Goal: Task Accomplishment & Management: Use online tool/utility

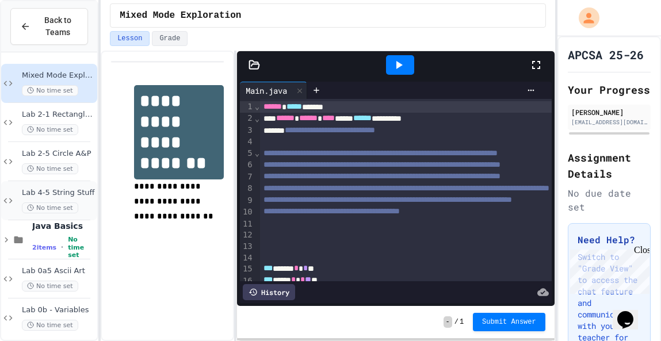
click at [76, 200] on div "Lab 4-5 String Stuff No time set" at bounding box center [58, 200] width 73 height 25
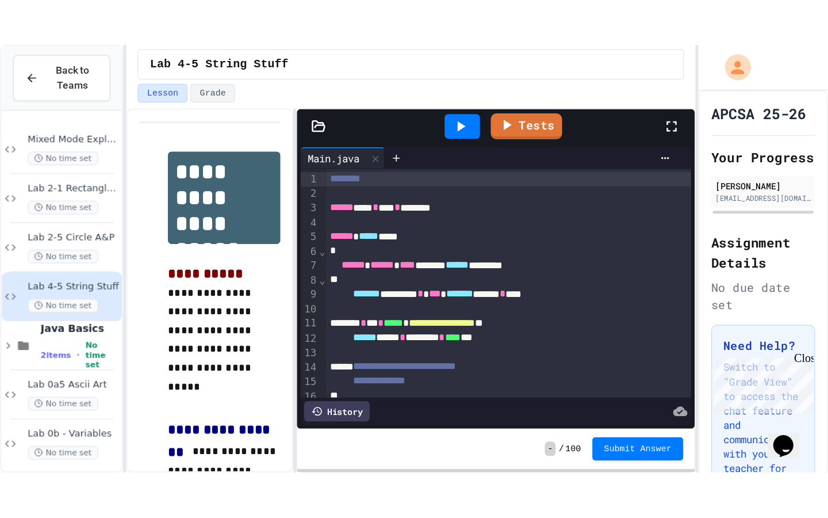
scroll to position [18, 0]
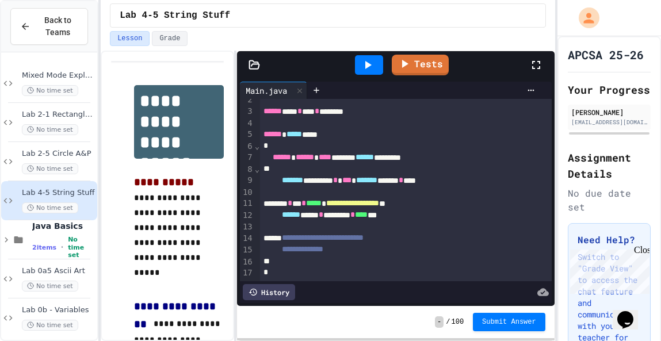
click at [533, 58] on div at bounding box center [541, 64] width 25 height 31
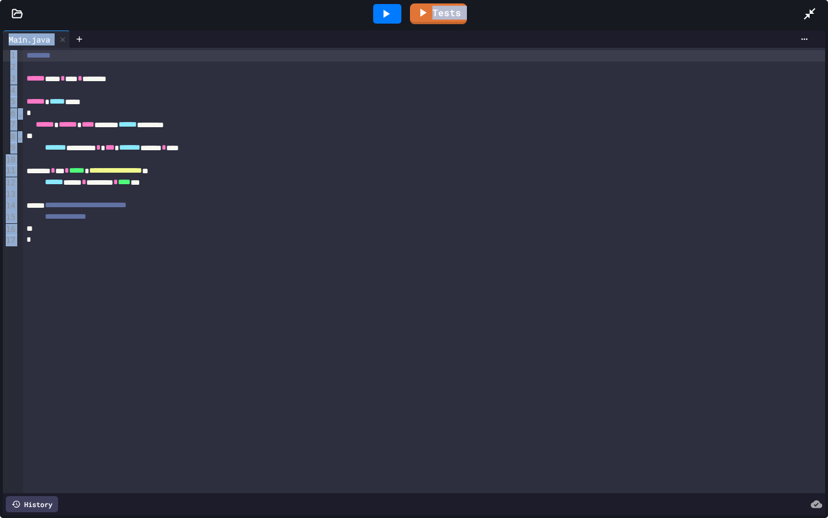
click at [17, 9] on icon at bounding box center [18, 14] width 12 height 12
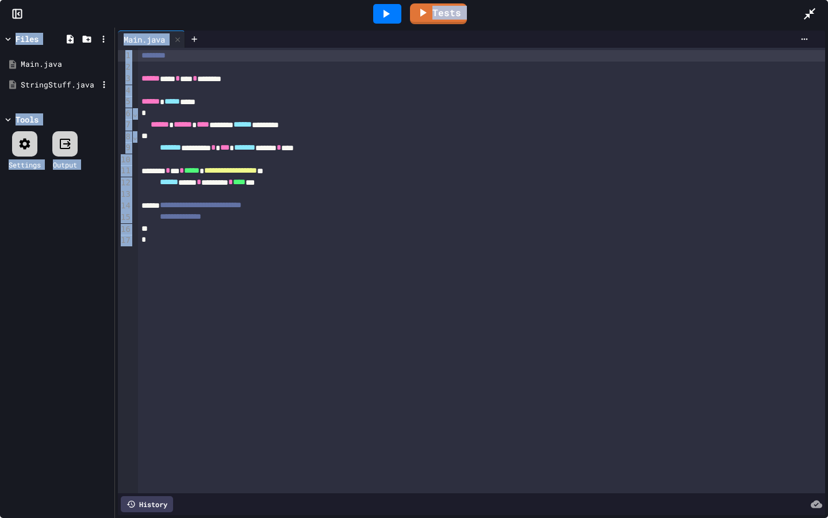
click at [52, 83] on div "StringStuff.java" at bounding box center [59, 85] width 77 height 12
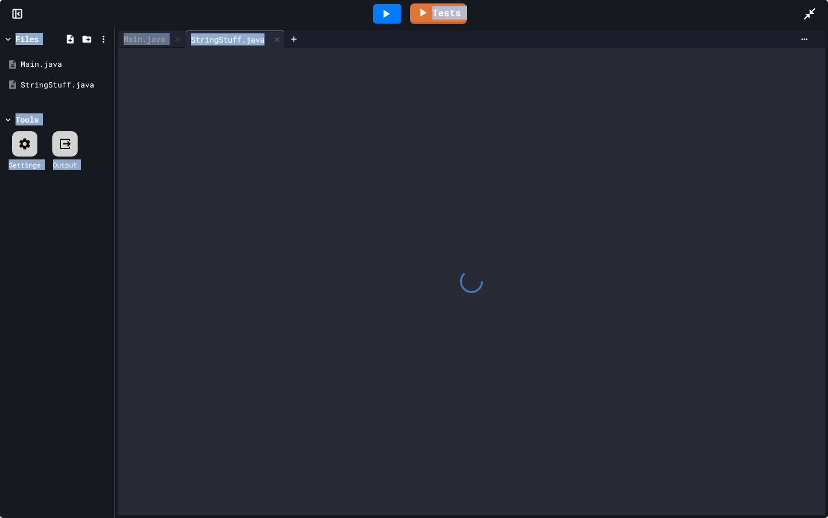
click at [305, 160] on div at bounding box center [471, 281] width 707 height 467
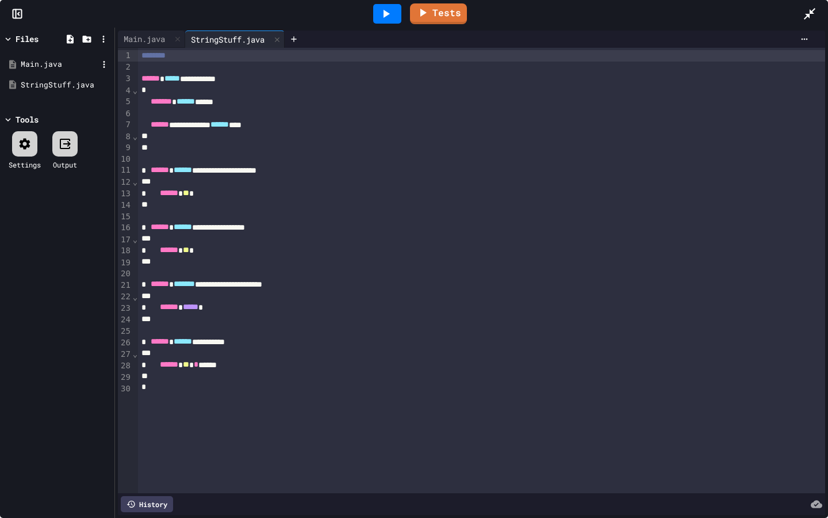
click at [44, 64] on div "Main.java" at bounding box center [59, 65] width 77 height 12
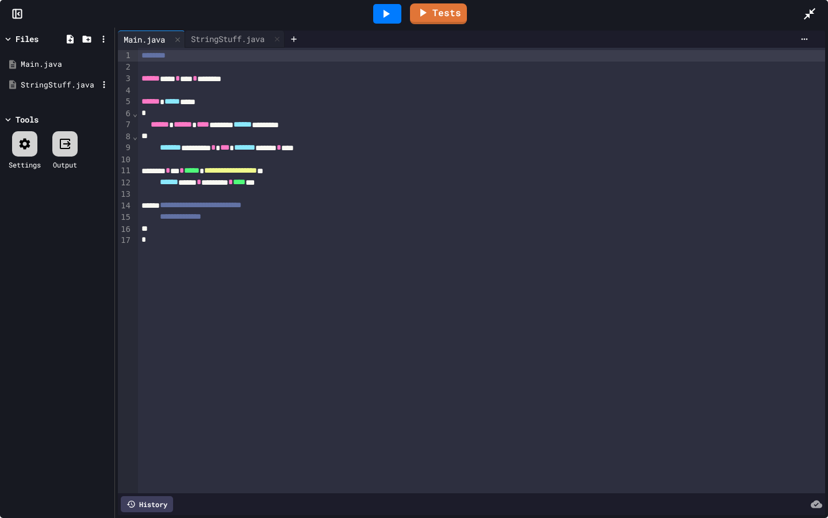
click at [56, 82] on div "StringStuff.java" at bounding box center [59, 85] width 77 height 12
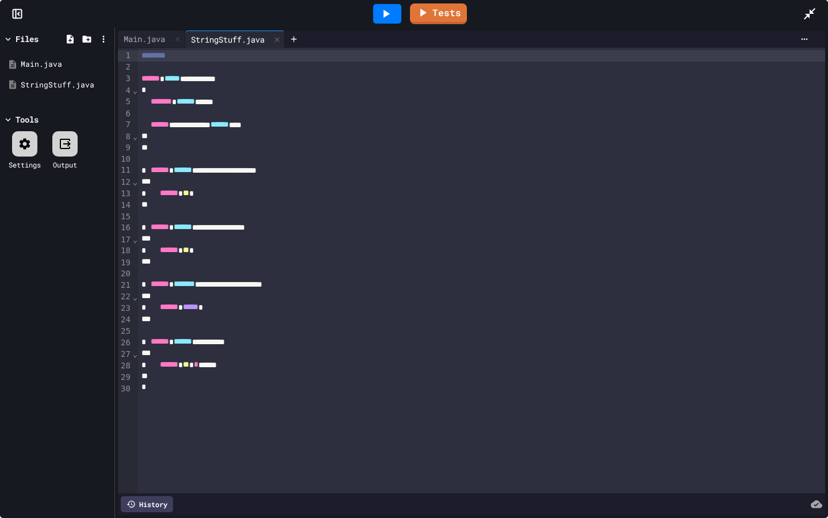
click at [660, 14] on icon at bounding box center [810, 14] width 12 height 12
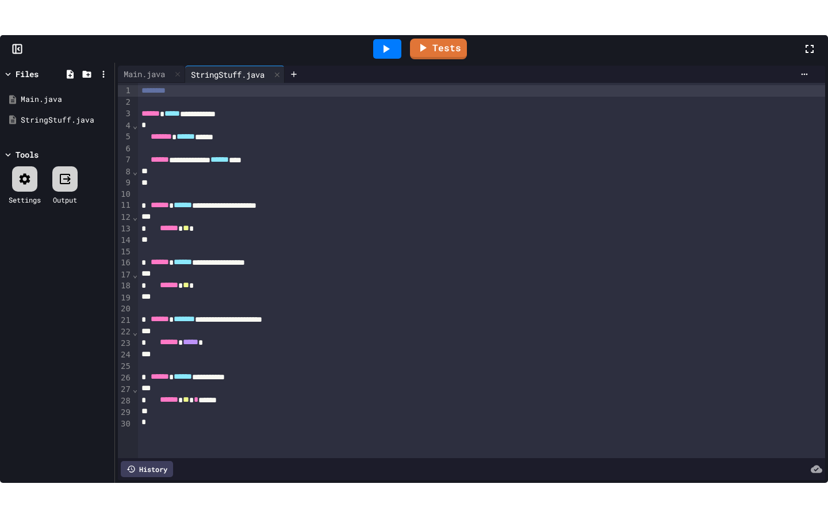
scroll to position [450, 0]
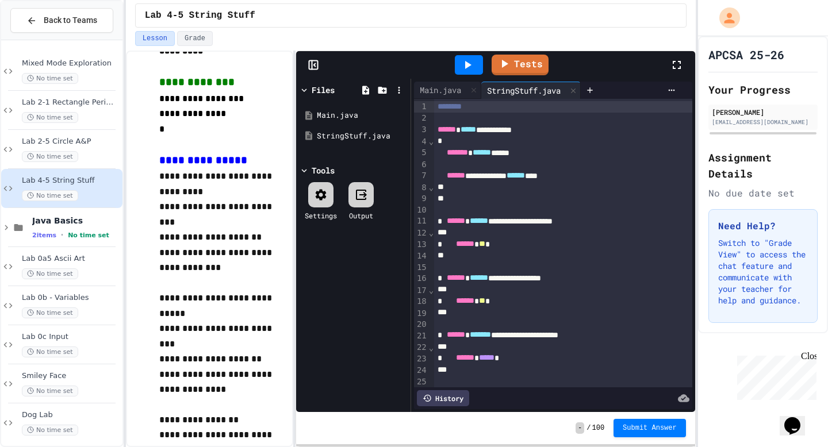
click at [660, 59] on icon at bounding box center [677, 65] width 14 height 14
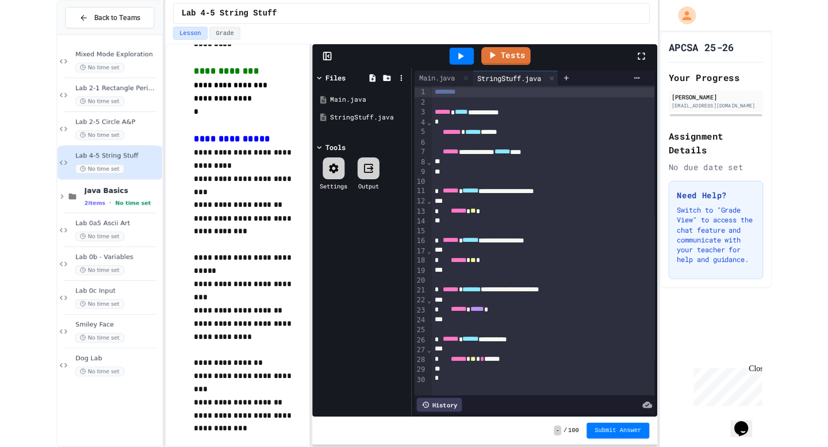
scroll to position [442, 0]
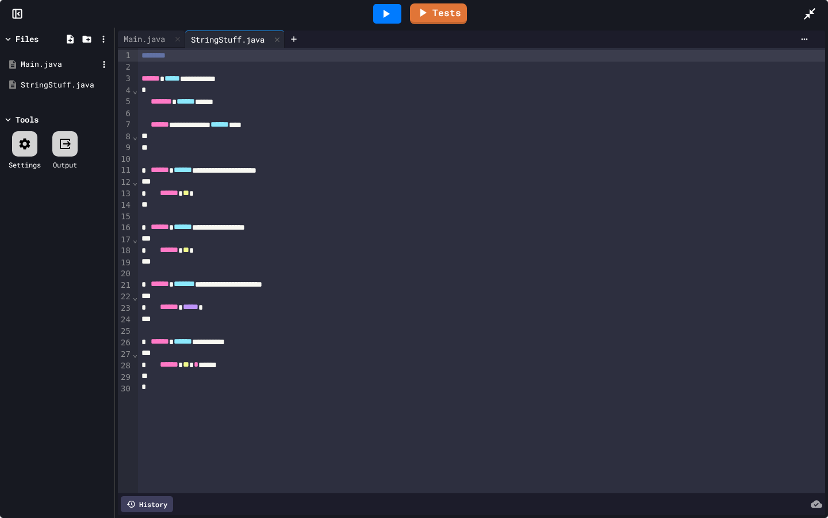
click at [48, 69] on div "Main.java" at bounding box center [59, 65] width 77 height 12
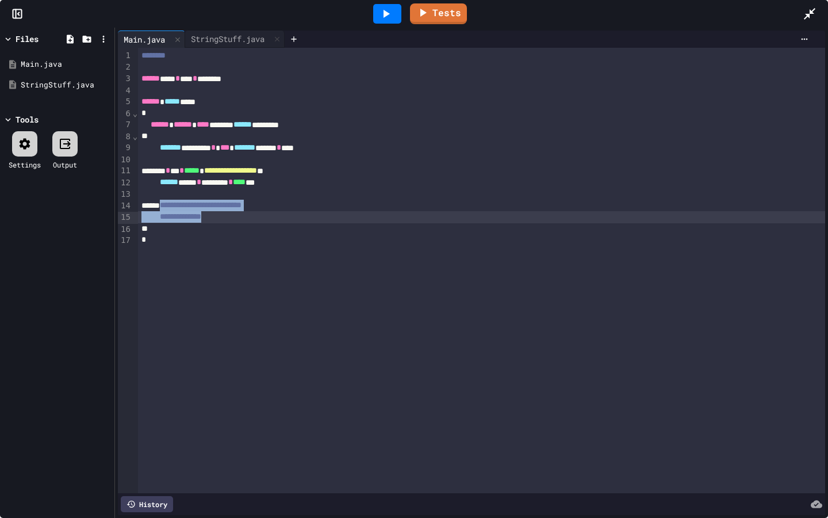
drag, startPoint x: 172, startPoint y: 205, endPoint x: 250, endPoint y: 217, distance: 79.1
click at [250, 217] on div "**********" at bounding box center [481, 270] width 687 height 445
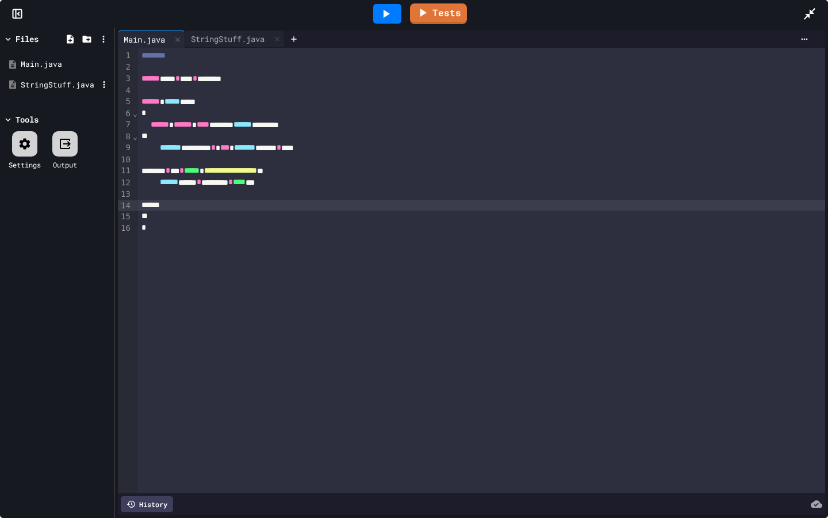
click at [49, 79] on div "StringStuff.java" at bounding box center [59, 85] width 77 height 12
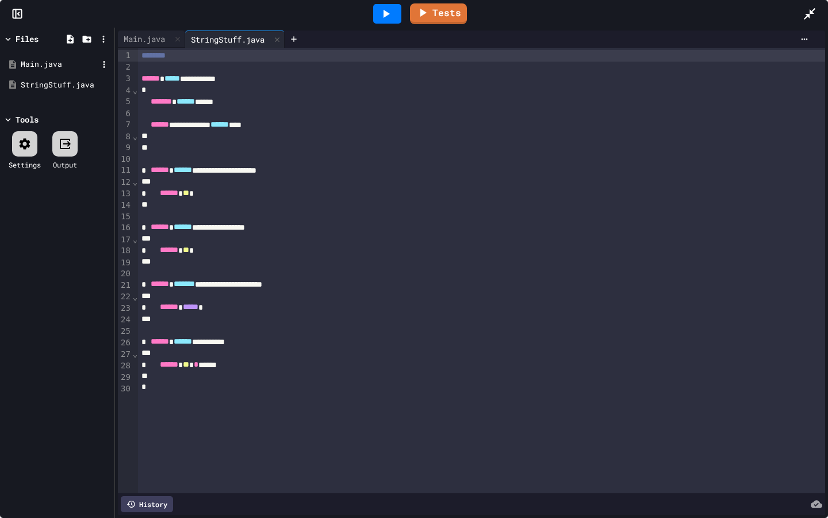
click at [48, 65] on div "Main.java" at bounding box center [59, 65] width 77 height 12
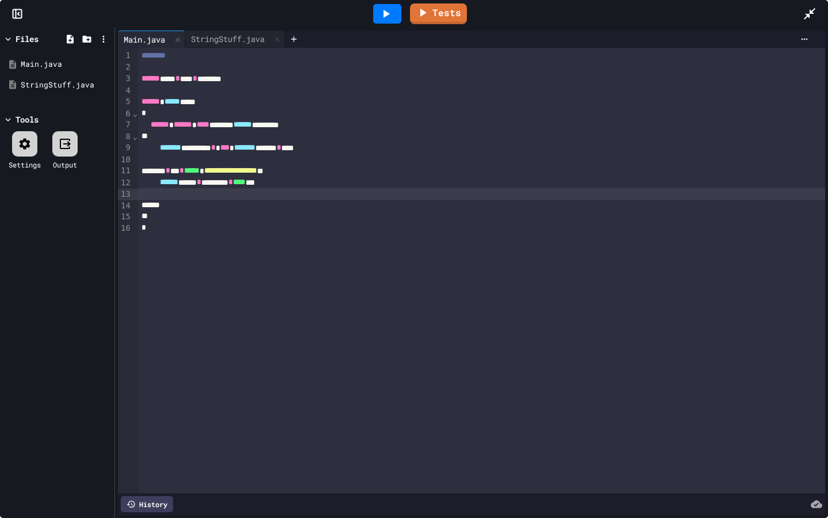
click at [231, 194] on div at bounding box center [481, 194] width 687 height 12
click at [231, 207] on div at bounding box center [481, 206] width 687 height 12
click at [349, 180] on div "****** **** * ******** * **** ***" at bounding box center [481, 183] width 687 height 12
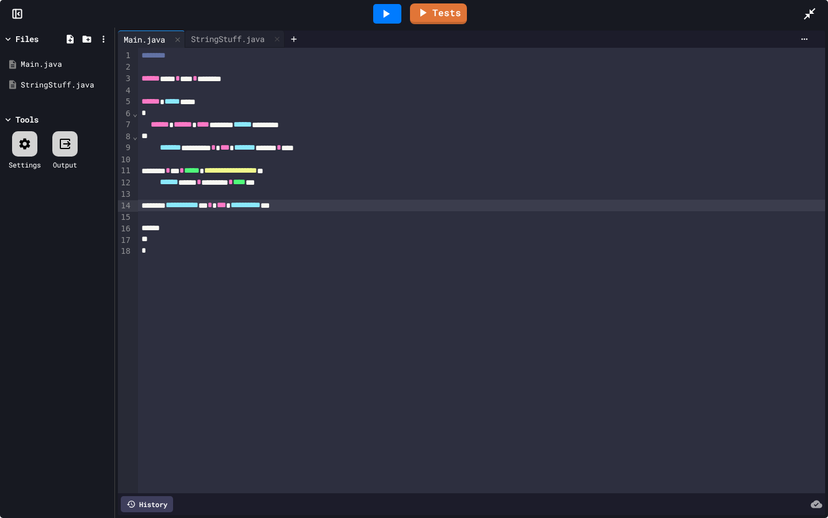
click at [261, 207] on span "**********" at bounding box center [246, 205] width 30 height 8
click at [42, 86] on div "StringStuff.java" at bounding box center [59, 85] width 77 height 12
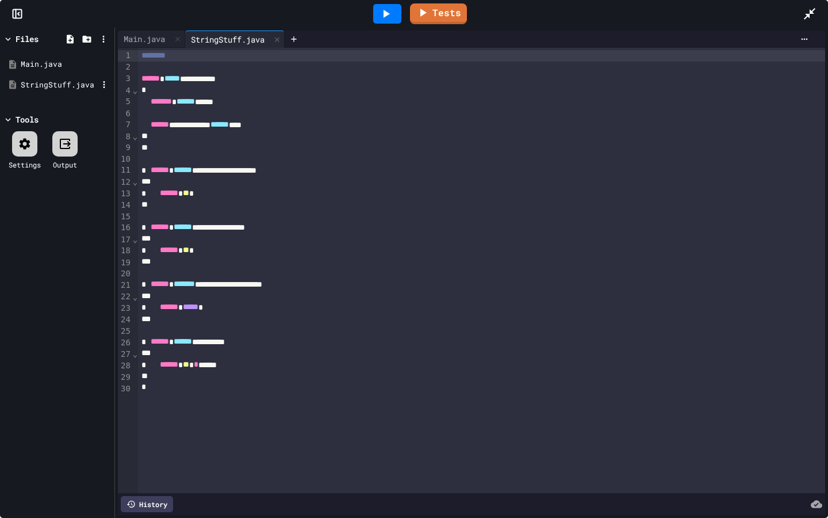
click at [83, 86] on div "StringStuff.java" at bounding box center [59, 85] width 77 height 12
click at [64, 67] on div "Main.java" at bounding box center [59, 65] width 77 height 12
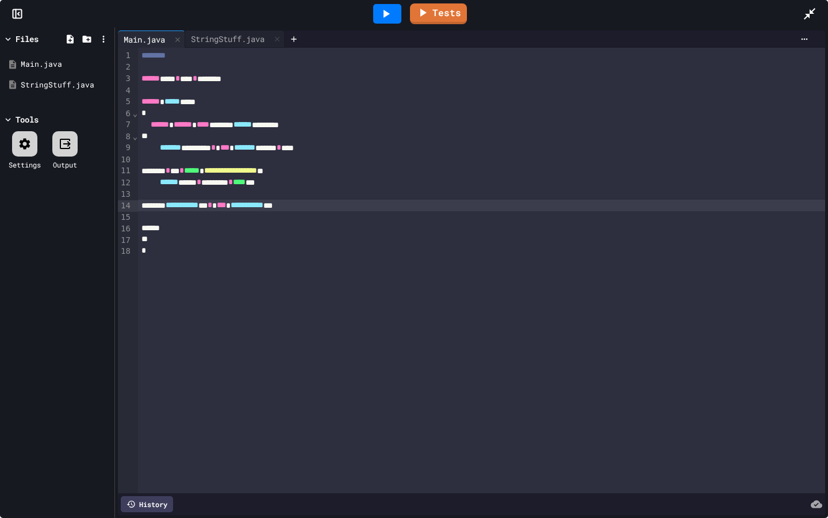
click at [335, 204] on div "**********" at bounding box center [481, 206] width 687 height 12
click at [52, 78] on div "StringStuff.java" at bounding box center [57, 85] width 109 height 21
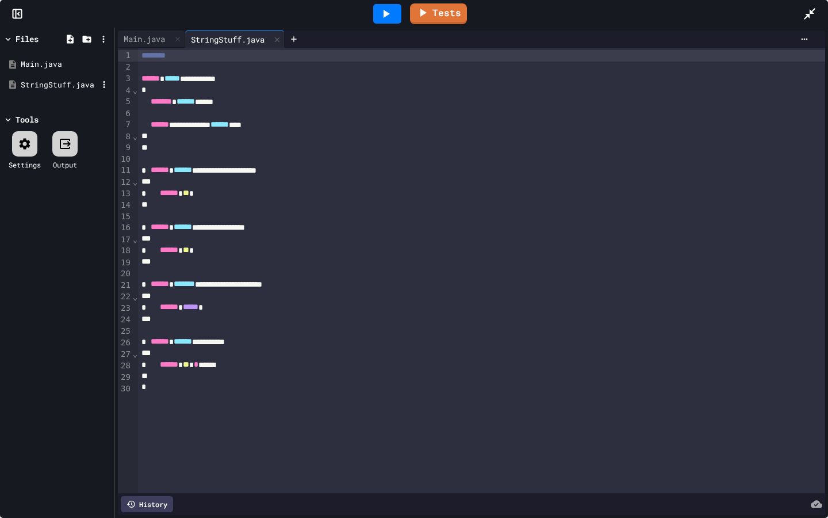
click at [52, 76] on div "StringStuff.java" at bounding box center [57, 85] width 109 height 21
click at [56, 66] on div "Main.java" at bounding box center [59, 65] width 77 height 12
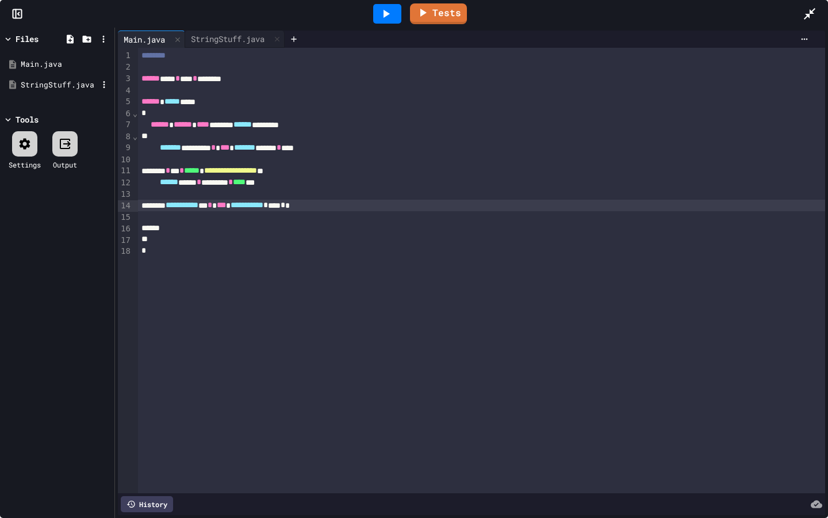
click at [52, 82] on div "StringStuff.java" at bounding box center [59, 85] width 77 height 12
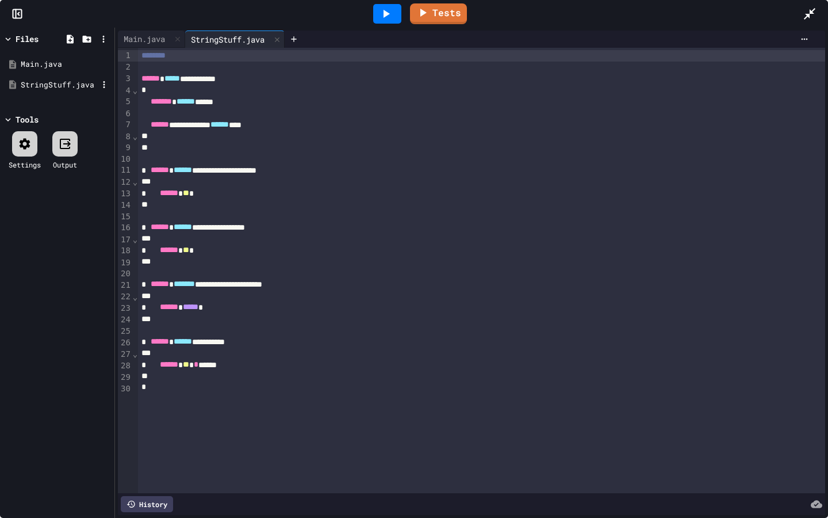
click at [54, 84] on div "StringStuff.java" at bounding box center [59, 85] width 77 height 12
click at [61, 55] on div "Main.java" at bounding box center [57, 64] width 109 height 21
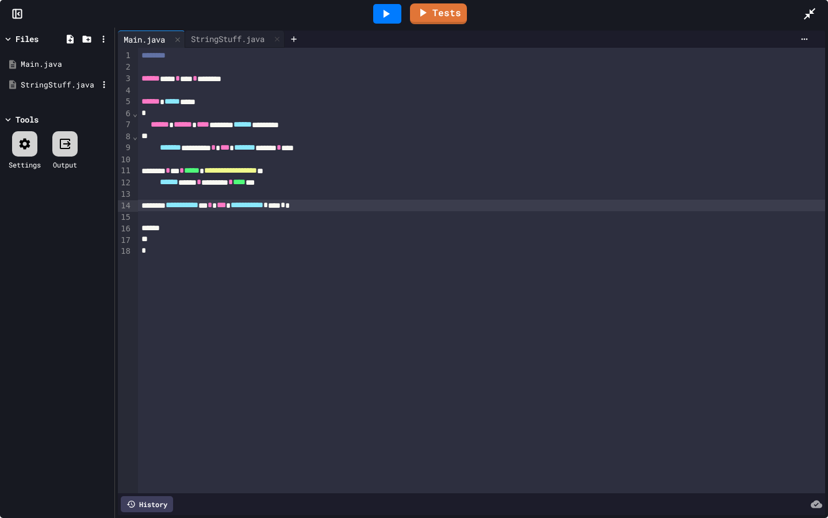
click at [59, 82] on div "StringStuff.java" at bounding box center [59, 85] width 77 height 12
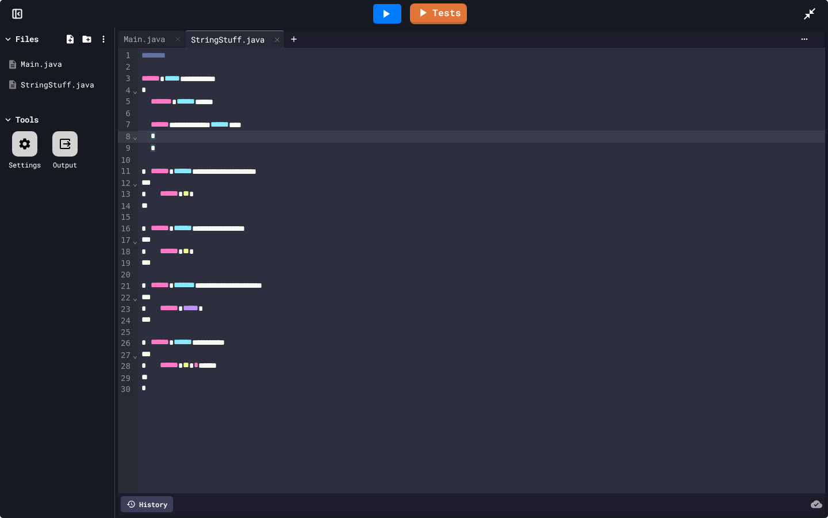
click at [238, 137] on div "*" at bounding box center [481, 137] width 687 height 12
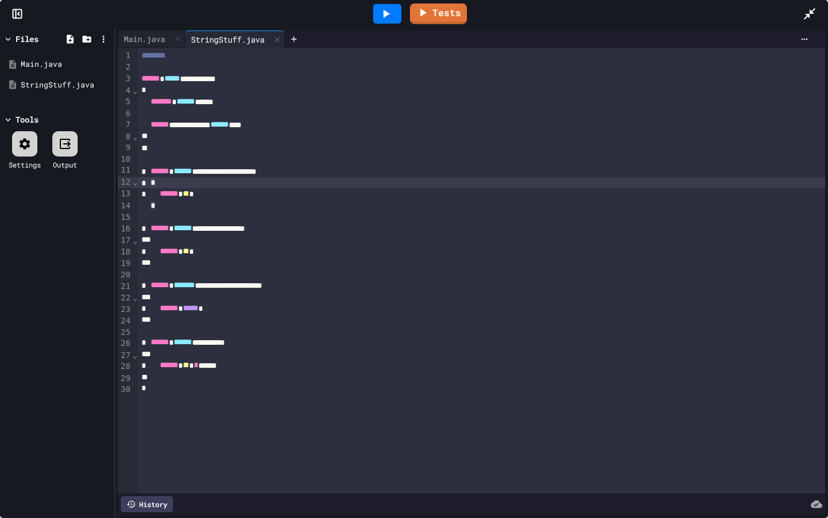
click at [194, 185] on div "*" at bounding box center [481, 183] width 687 height 12
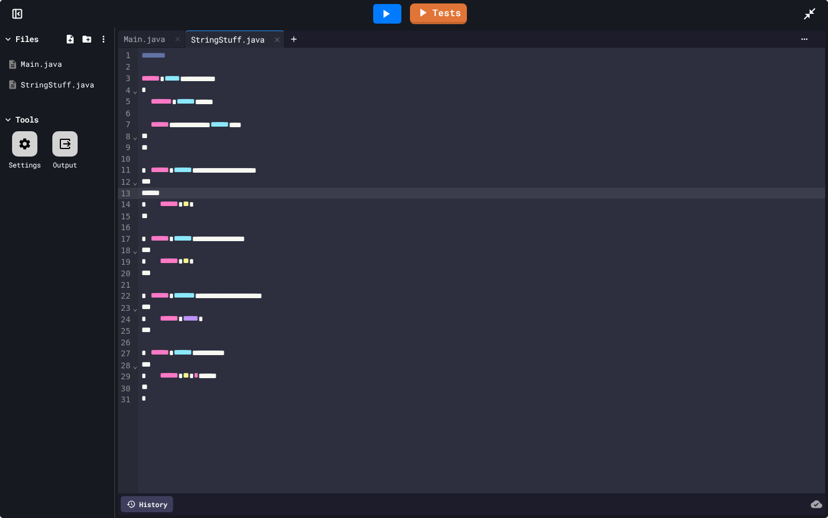
drag, startPoint x: 808, startPoint y: 13, endPoint x: 808, endPoint y: 442, distance: 429.6
click at [660, 13] on icon at bounding box center [810, 14] width 14 height 14
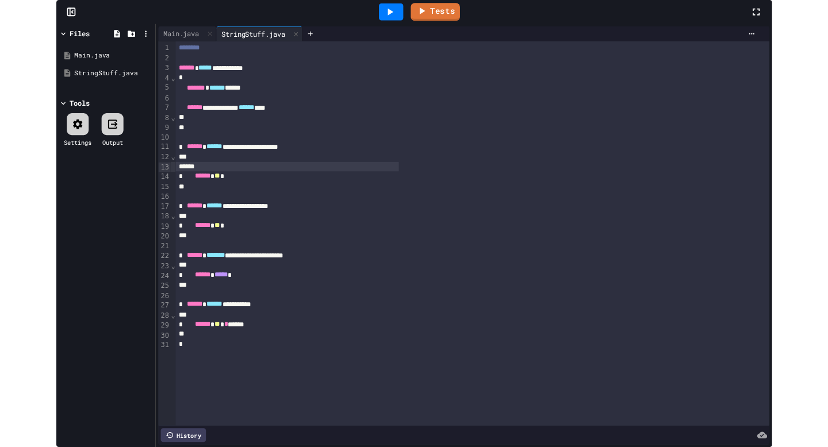
scroll to position [450, 0]
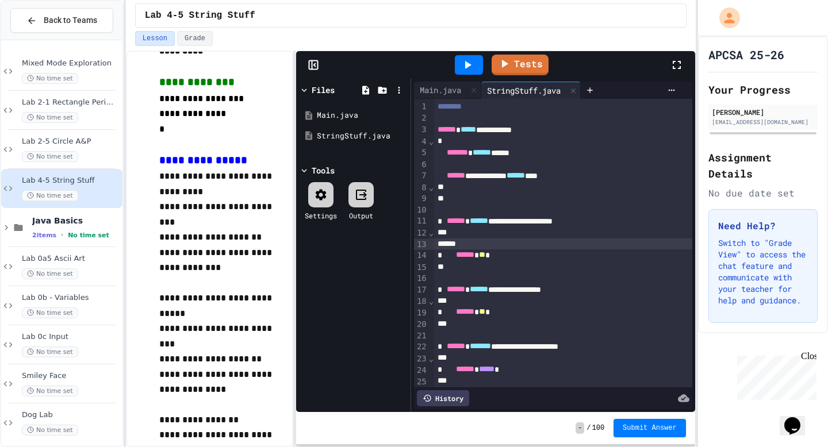
click at [497, 238] on div "*" at bounding box center [563, 233] width 258 height 12
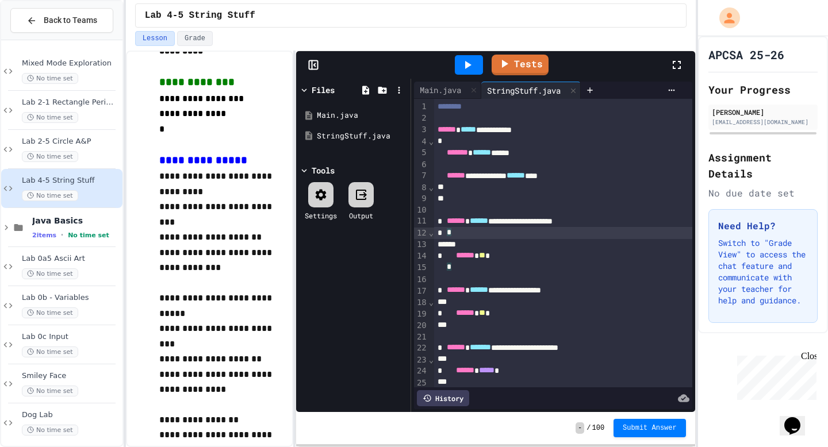
click at [497, 246] on div at bounding box center [563, 245] width 258 height 12
click at [466, 242] on div "**** * ****** * * *" at bounding box center [563, 245] width 258 height 12
click at [606, 244] on div "****** ***** * **** * ****** * * *" at bounding box center [563, 245] width 258 height 12
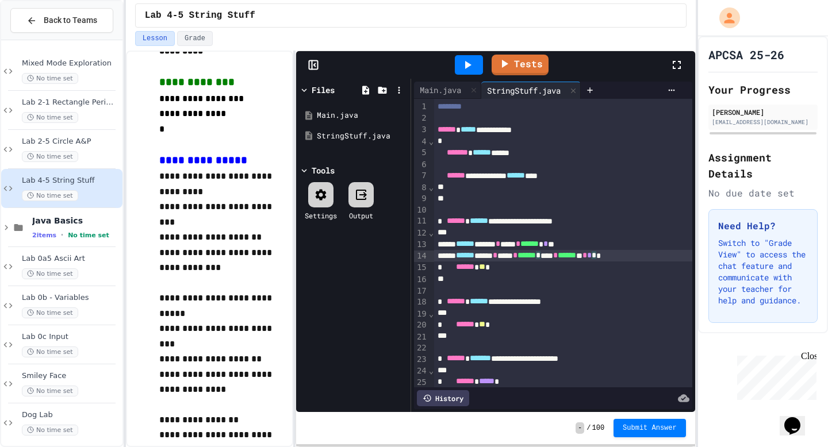
click at [485, 271] on span "**" at bounding box center [482, 267] width 6 height 8
click at [526, 269] on div "****** *** ***** * *****" at bounding box center [563, 268] width 258 height 12
click at [660, 256] on div "****** **** * **** * ****** ***** * ****** ** * * **" at bounding box center [563, 256] width 258 height 12
click at [354, 131] on div "StringStuff.java" at bounding box center [355, 137] width 77 height 12
click at [358, 112] on div "Main.java" at bounding box center [355, 116] width 77 height 12
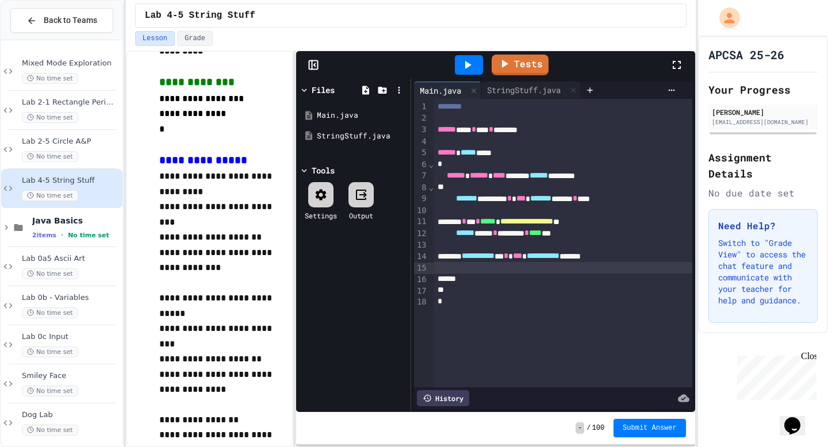
click at [617, 269] on div at bounding box center [563, 268] width 258 height 12
click at [660, 258] on div "**********" at bounding box center [563, 257] width 258 height 12
click at [495, 268] on div at bounding box center [563, 268] width 258 height 12
click at [660, 257] on div "**********" at bounding box center [563, 257] width 258 height 12
click at [370, 138] on div "StringStuff.java" at bounding box center [355, 137] width 77 height 12
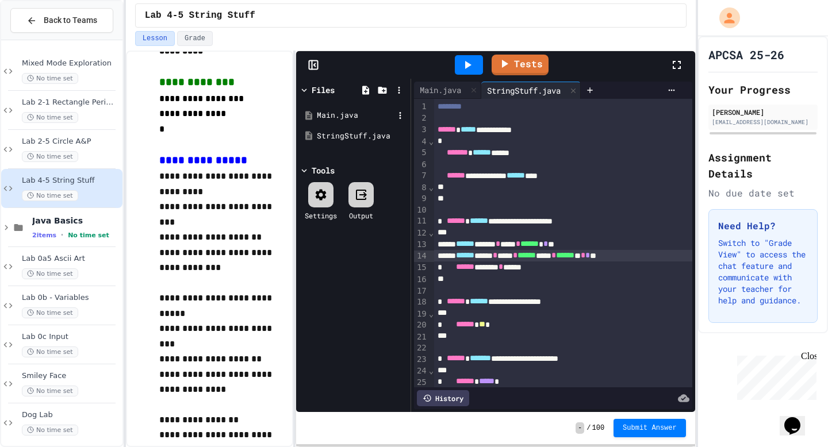
click at [367, 121] on div "Main.java" at bounding box center [353, 115] width 109 height 21
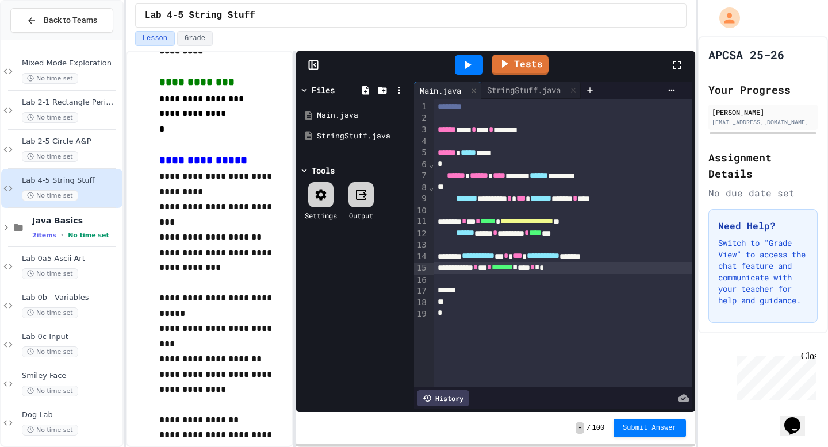
click at [539, 267] on span "*" at bounding box center [537, 267] width 5 height 8
click at [364, 127] on div "StringStuff.java" at bounding box center [353, 136] width 109 height 21
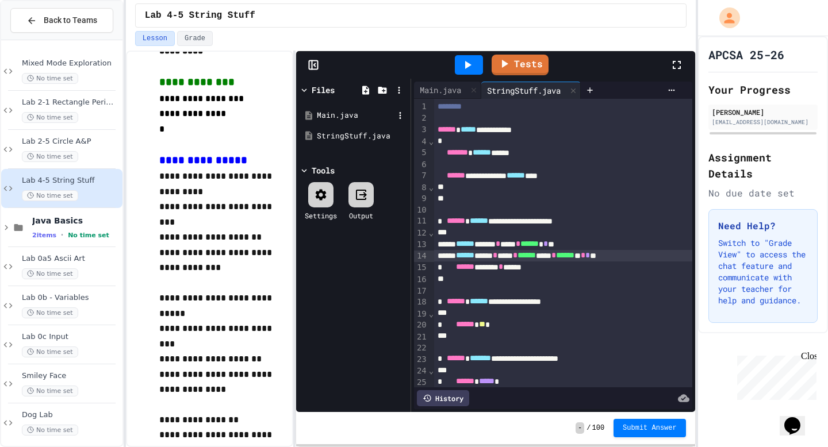
click at [363, 120] on div "Main.java" at bounding box center [355, 116] width 77 height 12
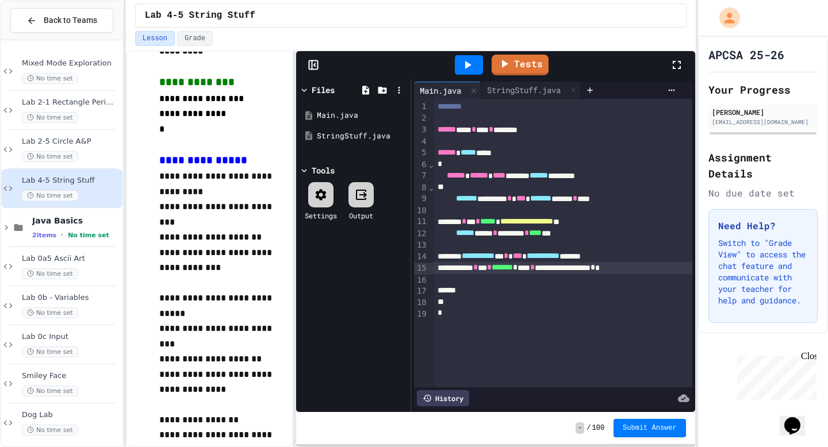
click at [472, 59] on icon at bounding box center [468, 65] width 14 height 14
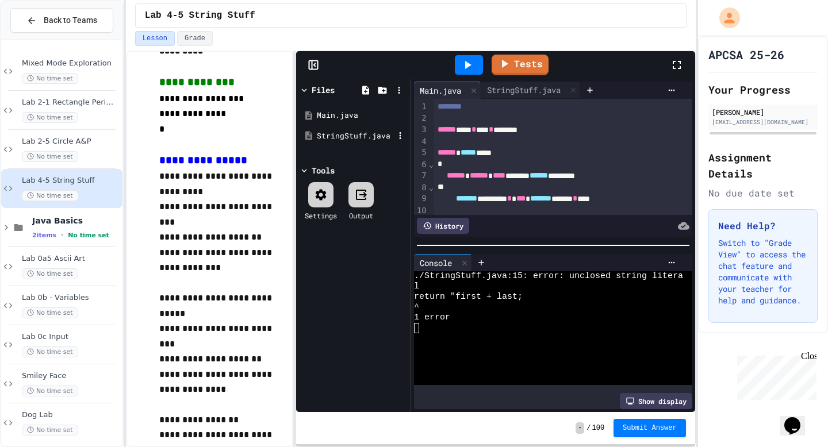
click at [346, 137] on div "StringStuff.java" at bounding box center [355, 137] width 77 height 12
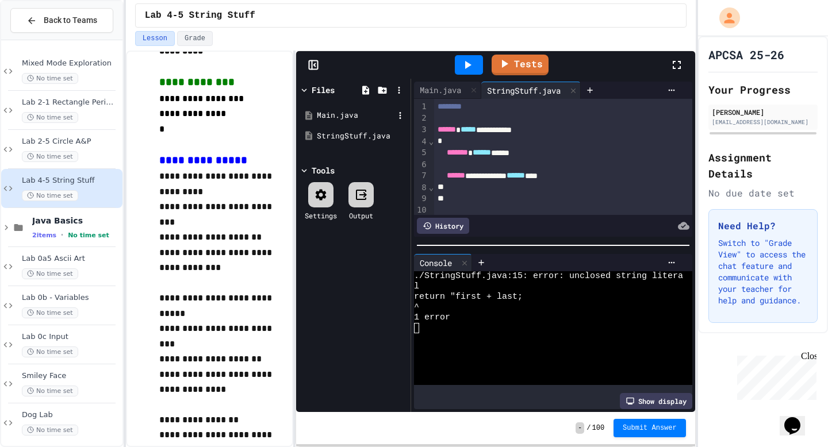
click at [346, 114] on div "Main.java" at bounding box center [355, 116] width 77 height 12
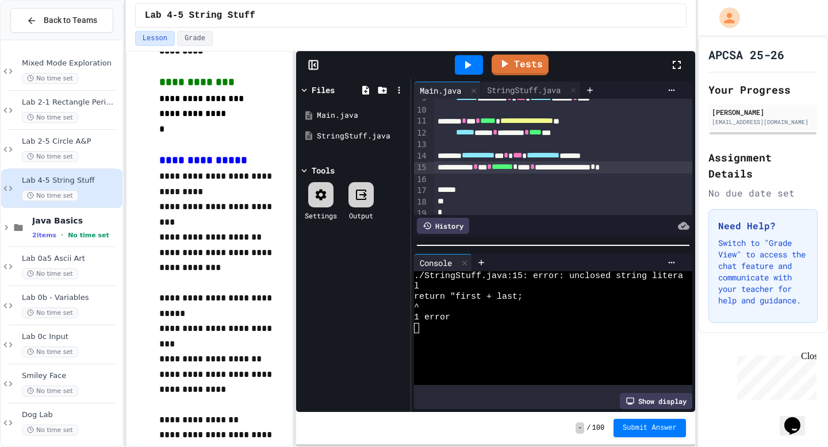
scroll to position [107, 0]
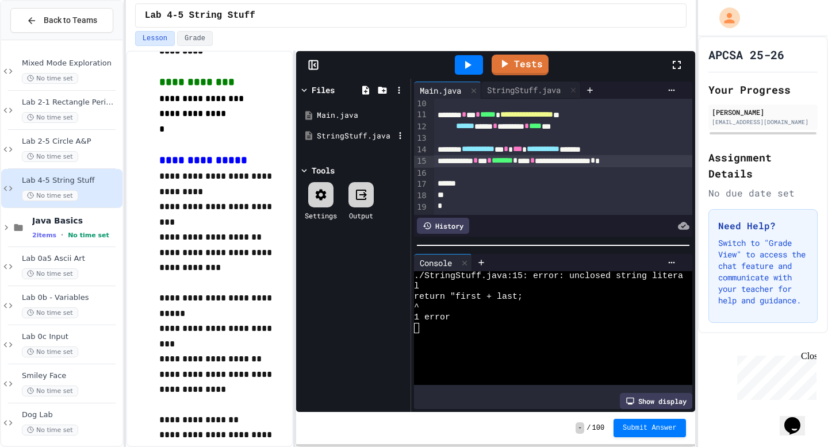
click at [378, 135] on div "StringStuff.java" at bounding box center [355, 137] width 77 height 12
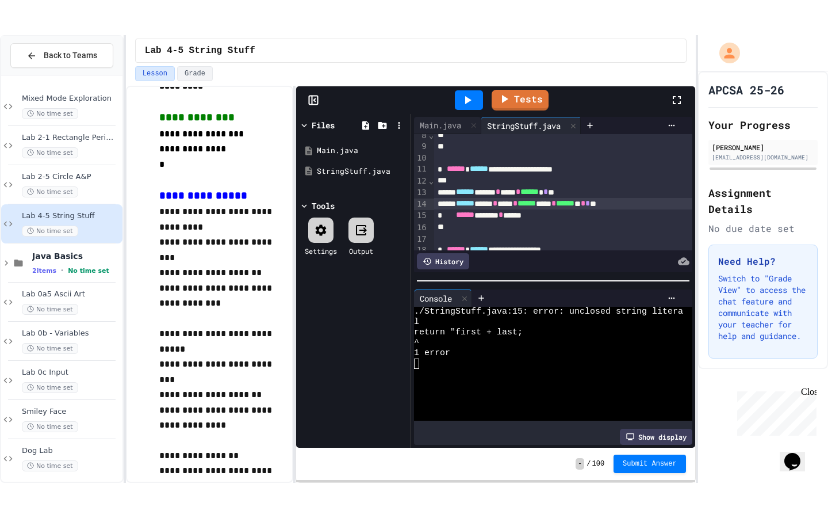
scroll to position [90, 0]
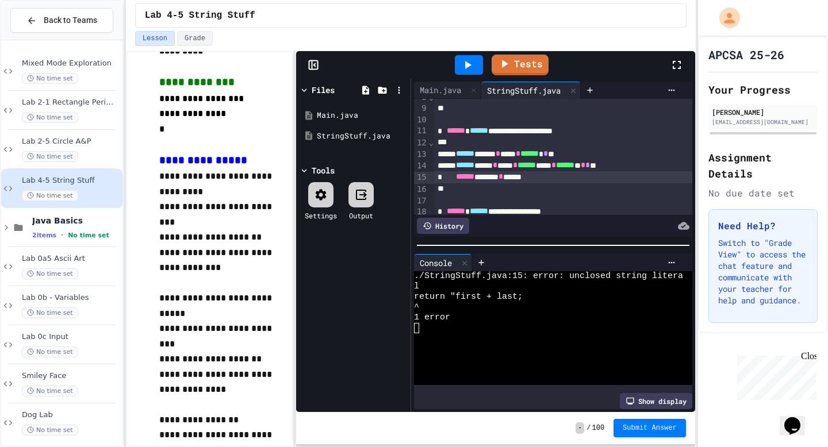
click at [516, 174] on div "****** ****** * *****" at bounding box center [563, 177] width 258 height 12
click at [660, 64] on icon at bounding box center [677, 65] width 14 height 14
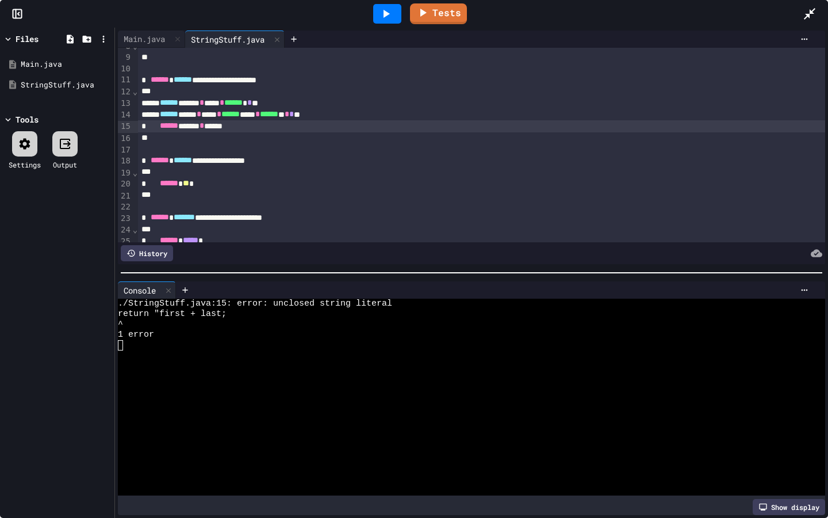
click at [385, 14] on icon at bounding box center [387, 14] width 6 height 8
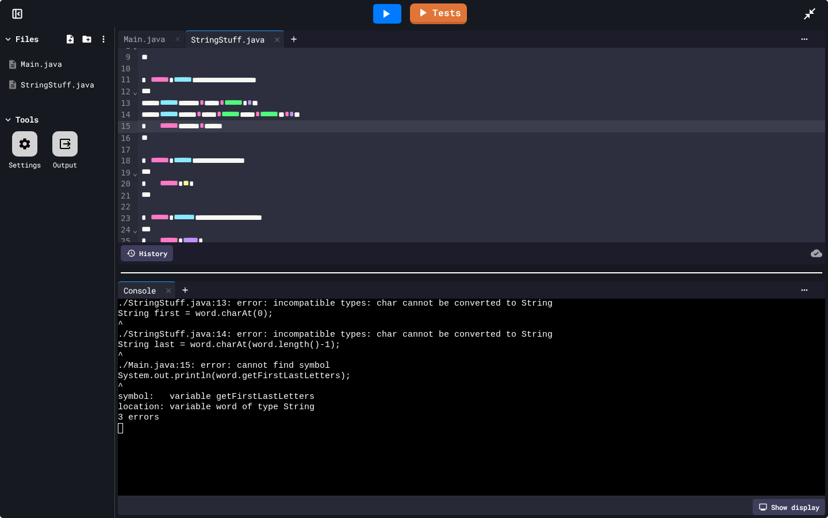
click at [660, 13] on icon at bounding box center [810, 14] width 14 height 14
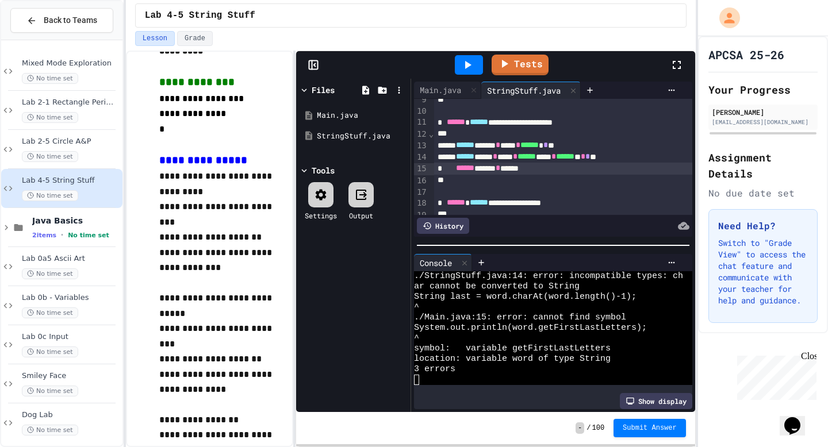
scroll to position [98, 0]
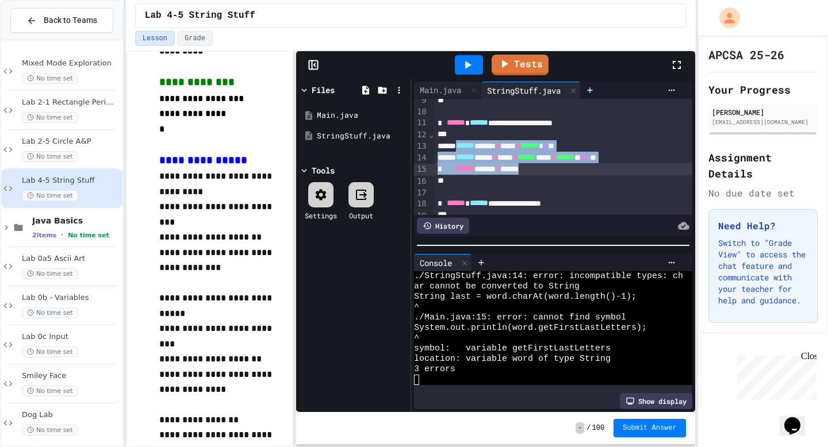
drag, startPoint x: 465, startPoint y: 143, endPoint x: 579, endPoint y: 173, distance: 117.2
click at [579, 173] on div "**********" at bounding box center [563, 186] width 258 height 371
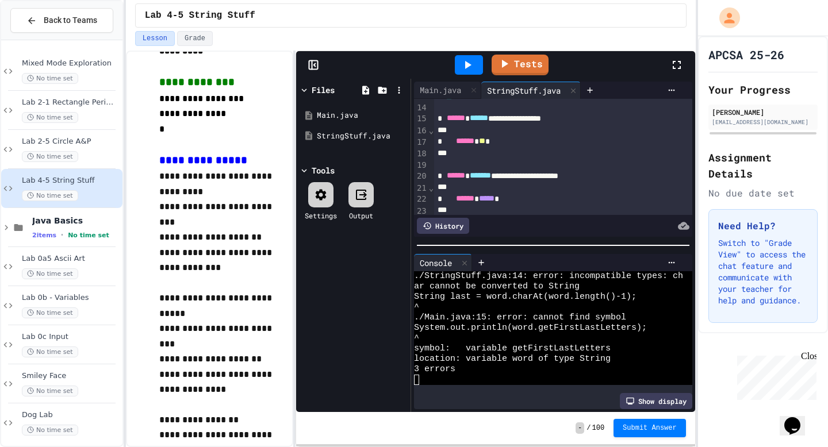
scroll to position [221, 0]
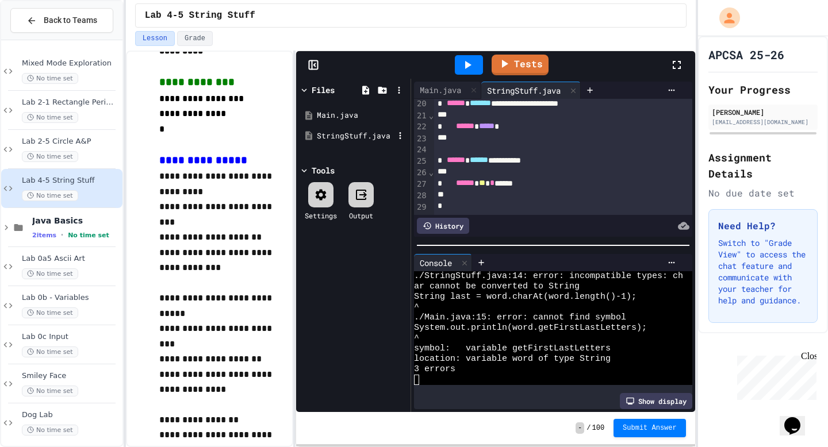
click at [375, 131] on div "StringStuff.java" at bounding box center [355, 137] width 77 height 12
click at [354, 116] on div "Main.java" at bounding box center [355, 116] width 77 height 12
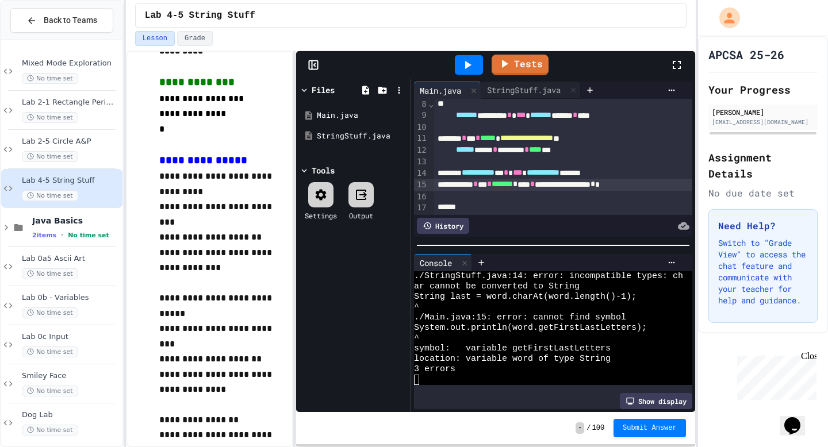
scroll to position [85, 0]
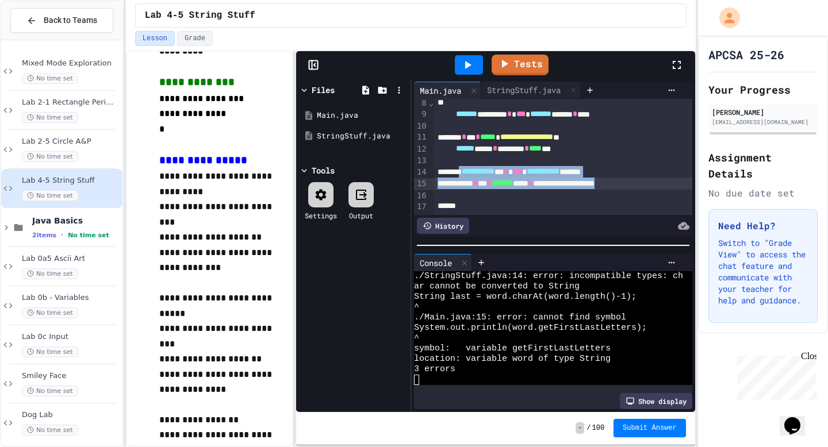
drag, startPoint x: 470, startPoint y: 169, endPoint x: 685, endPoint y: 185, distance: 215.7
click at [660, 185] on div "**********" at bounding box center [563, 125] width 258 height 223
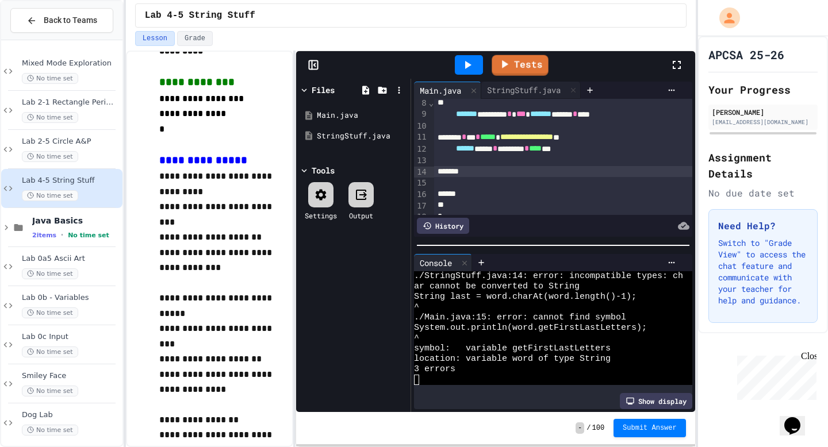
click at [472, 62] on icon at bounding box center [468, 65] width 14 height 14
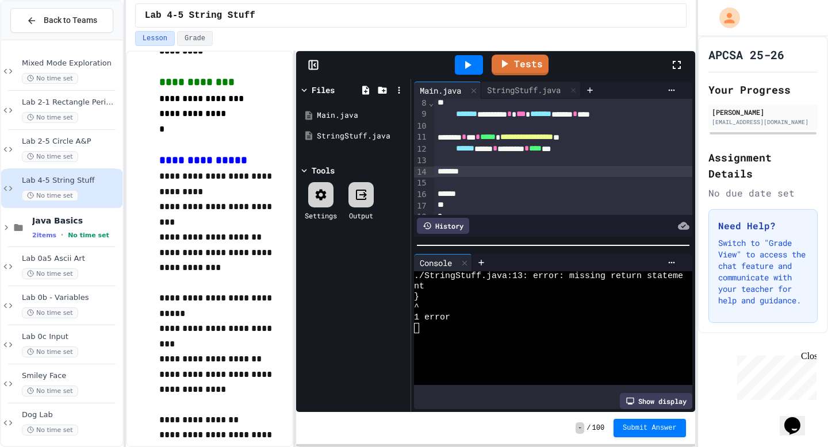
scroll to position [95, 0]
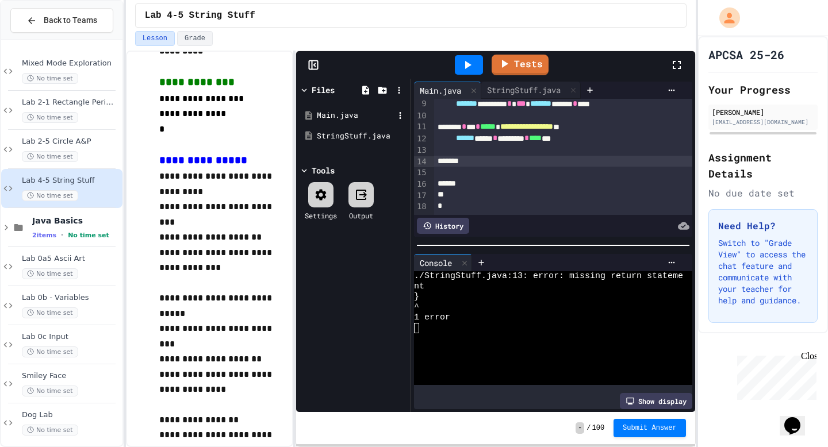
click at [366, 116] on div "Main.java" at bounding box center [355, 116] width 77 height 12
click at [368, 139] on div "StringStuff.java" at bounding box center [355, 137] width 77 height 12
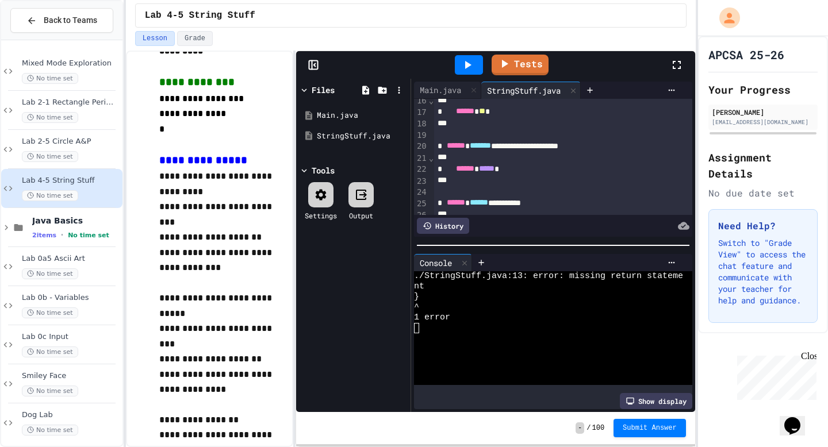
scroll to position [221, 0]
